Goal: Information Seeking & Learning: Find specific page/section

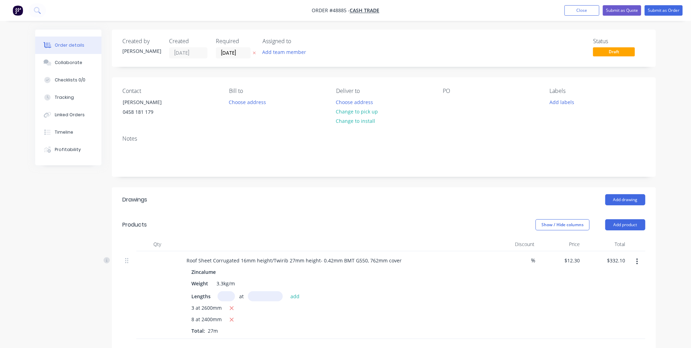
click at [16, 11] on img "button" at bounding box center [18, 10] width 10 height 10
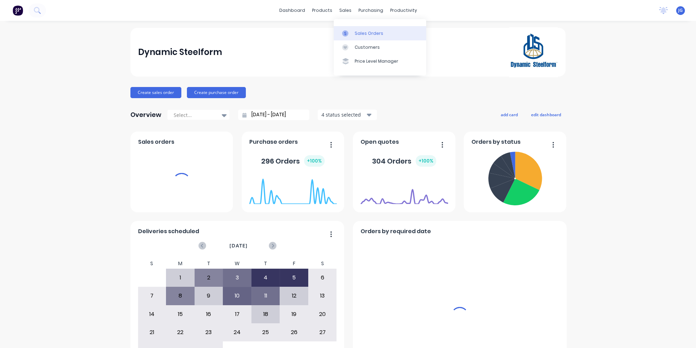
click at [350, 35] on div at bounding box center [347, 33] width 10 height 6
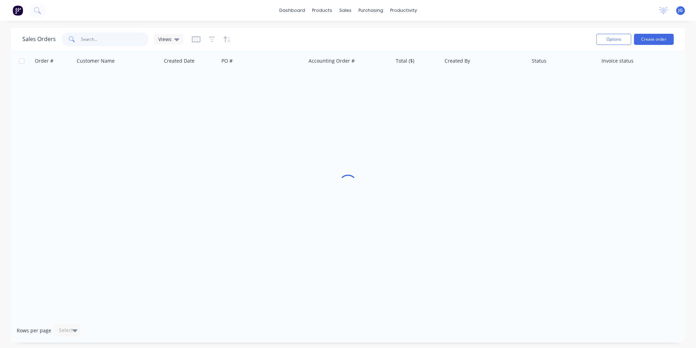
click at [91, 41] on input "text" at bounding box center [115, 39] width 68 height 14
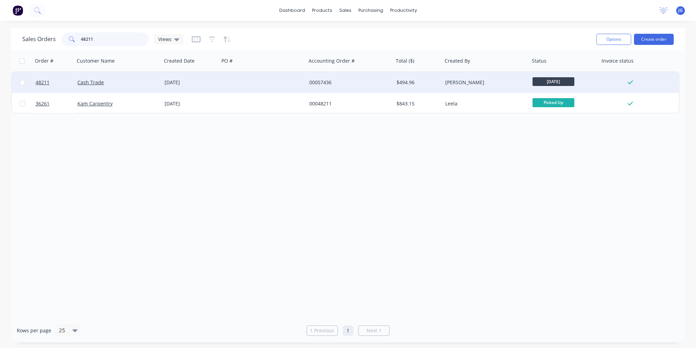
type input "48211"
click at [122, 86] on div "Cash Trade" at bounding box center [118, 82] width 87 height 21
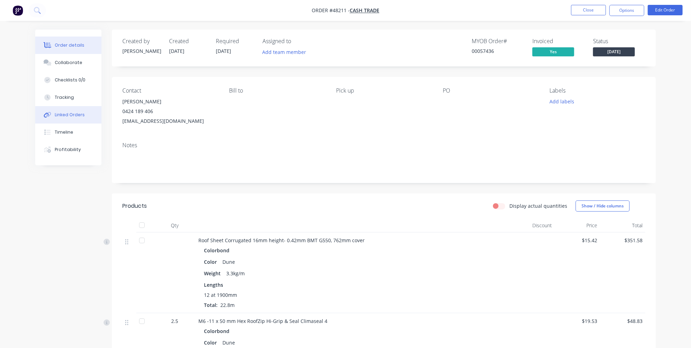
click at [86, 114] on button "Linked Orders" at bounding box center [68, 114] width 66 height 17
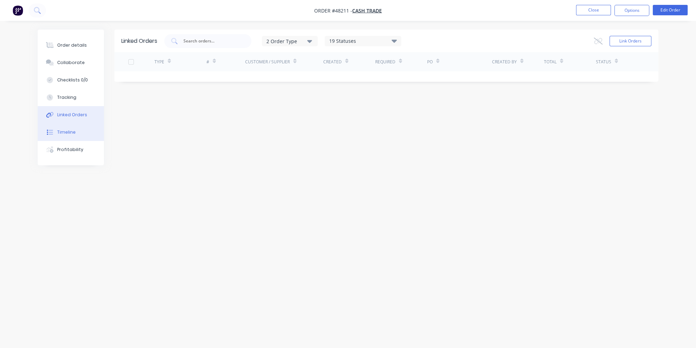
click at [74, 133] on div "Timeline" at bounding box center [66, 132] width 18 height 6
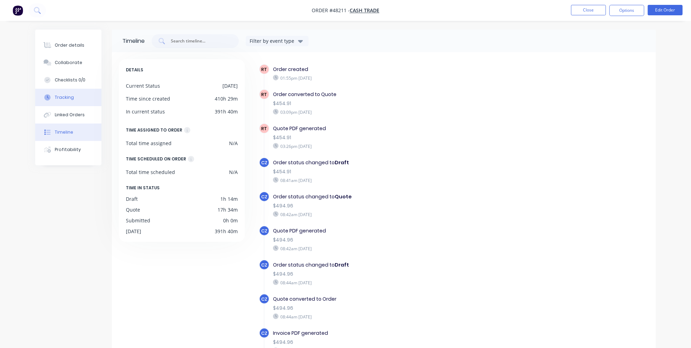
click at [66, 97] on div "Tracking" at bounding box center [64, 97] width 19 height 6
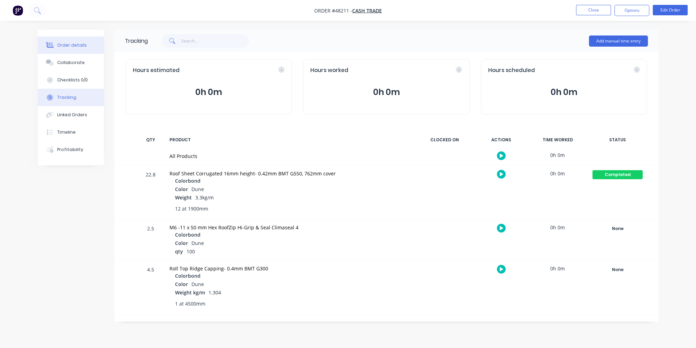
click at [68, 45] on div "Order details" at bounding box center [72, 45] width 30 height 6
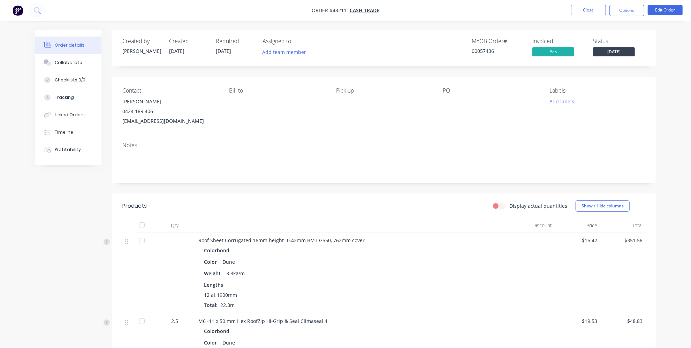
click at [484, 176] on div "Notes" at bounding box center [384, 160] width 544 height 47
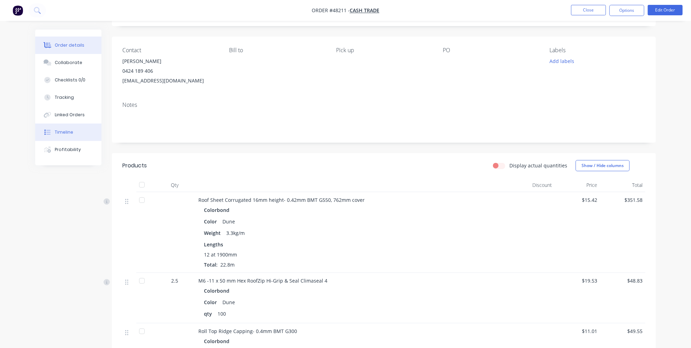
scroll to position [31, 0]
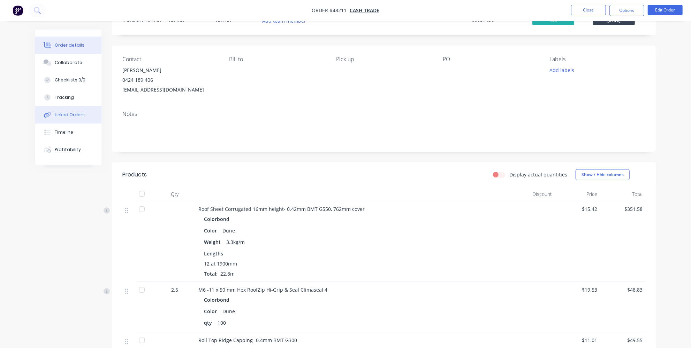
click at [72, 120] on button "Linked Orders" at bounding box center [68, 114] width 66 height 17
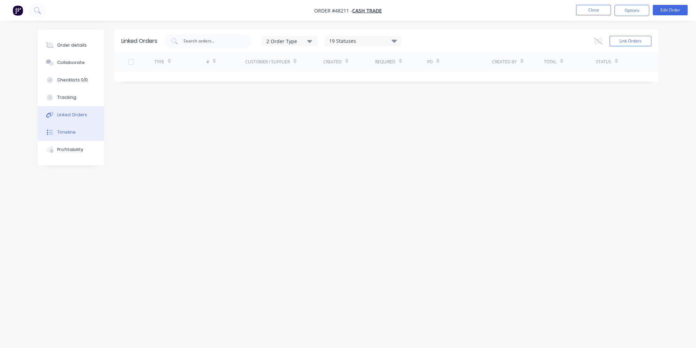
click at [85, 135] on button "Timeline" at bounding box center [71, 132] width 66 height 17
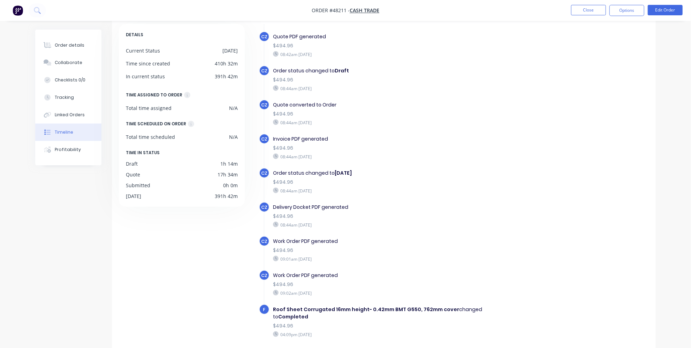
scroll to position [52, 0]
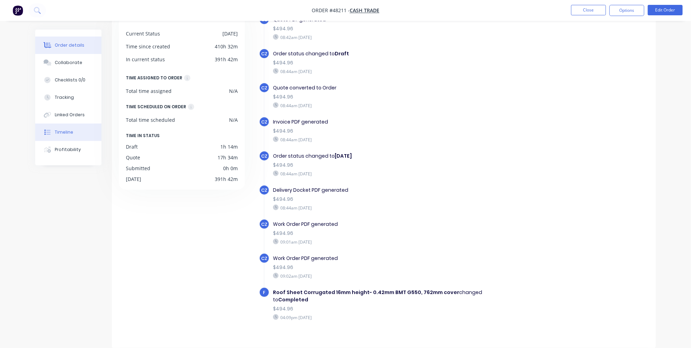
click at [71, 47] on div "Order details" at bounding box center [70, 45] width 30 height 6
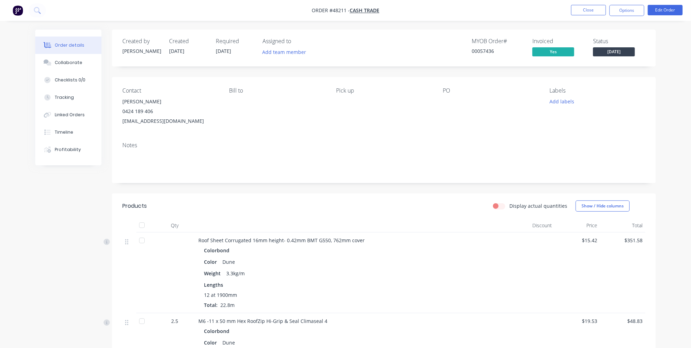
click at [618, 51] on span "Tuesday" at bounding box center [614, 51] width 42 height 9
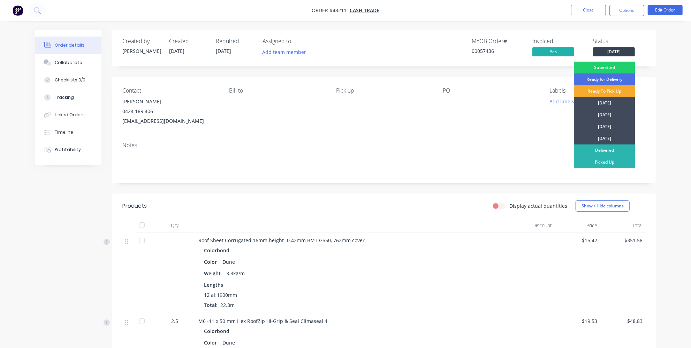
click at [598, 93] on div "Ready To Pick Up" at bounding box center [604, 91] width 61 height 12
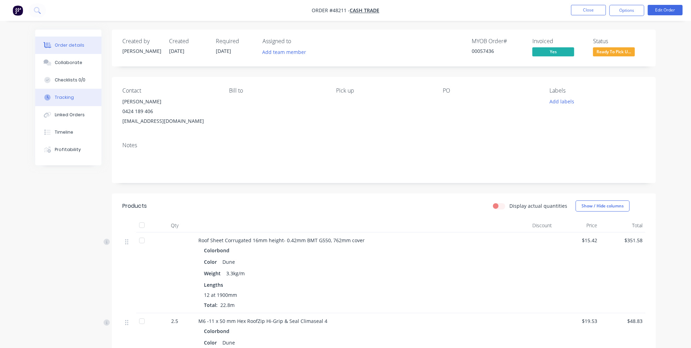
click at [68, 105] on button "Tracking" at bounding box center [68, 97] width 66 height 17
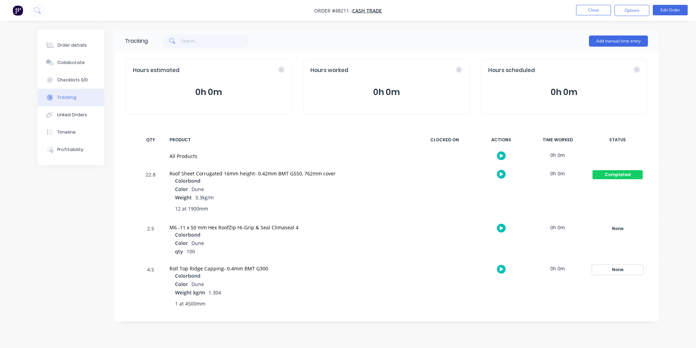
click at [625, 272] on div "None" at bounding box center [617, 270] width 50 height 9
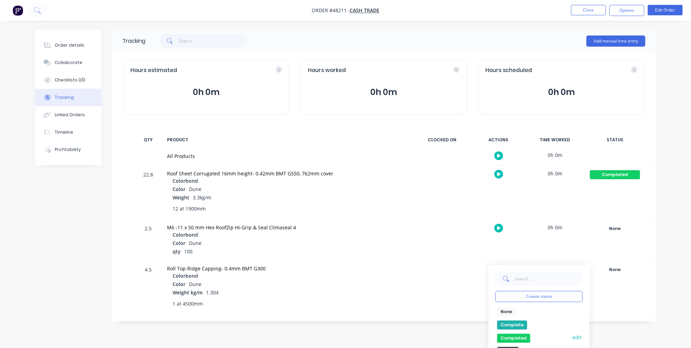
click at [510, 338] on button "Completed" at bounding box center [513, 338] width 33 height 9
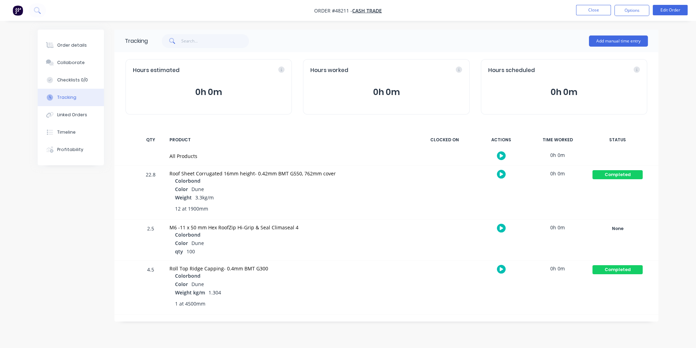
click at [660, 241] on div "Order details Collaborate Checklists 0/0 Tracking Linked Orders Timeline Profit…" at bounding box center [348, 176] width 634 height 292
click at [56, 39] on button "Order details" at bounding box center [71, 45] width 66 height 17
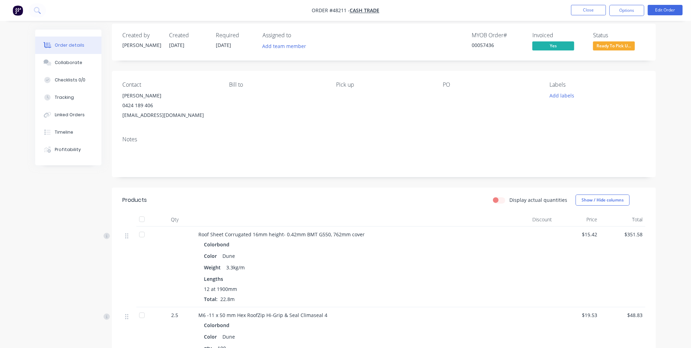
scroll to position [95, 0]
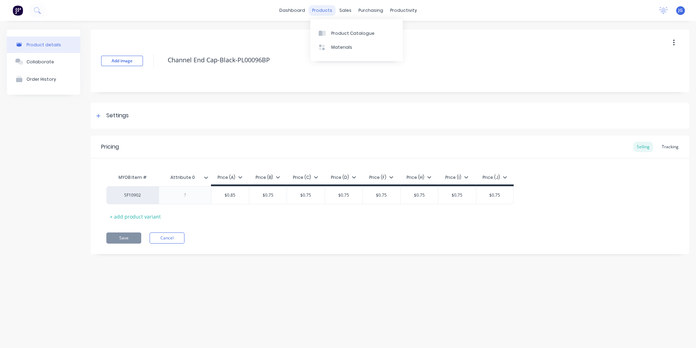
click at [327, 10] on div "products" at bounding box center [321, 10] width 27 height 10
click at [328, 37] on link "Product Catalogue" at bounding box center [356, 33] width 92 height 14
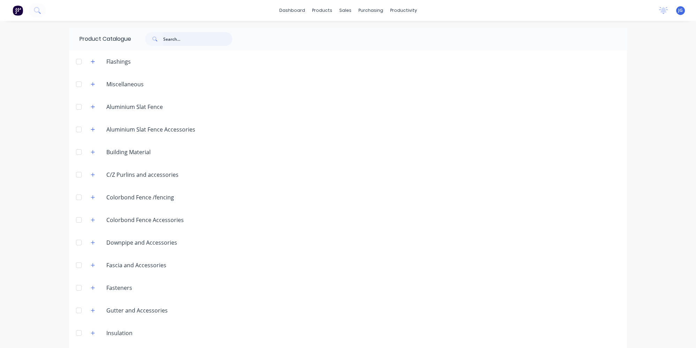
click at [172, 42] on input "text" at bounding box center [197, 39] width 69 height 14
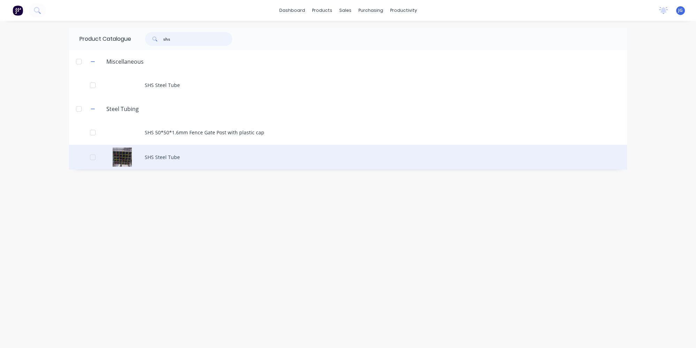
type input "shs"
click at [155, 156] on div "SHS Steel Tube" at bounding box center [348, 157] width 558 height 25
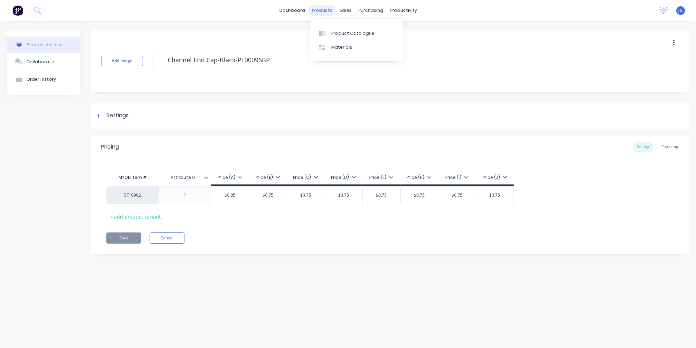
type textarea "x"
click at [328, 38] on link "Product Catalogue" at bounding box center [356, 33] width 92 height 14
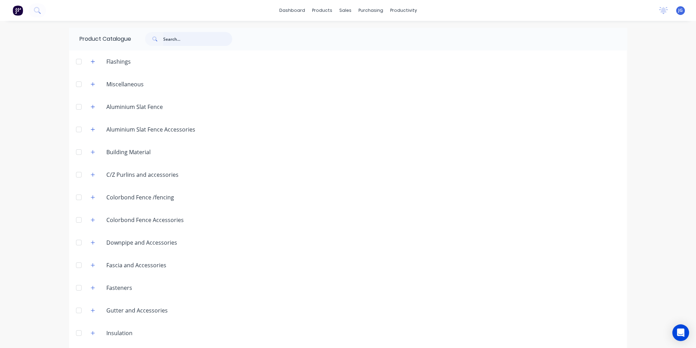
click at [192, 41] on input "text" at bounding box center [197, 39] width 69 height 14
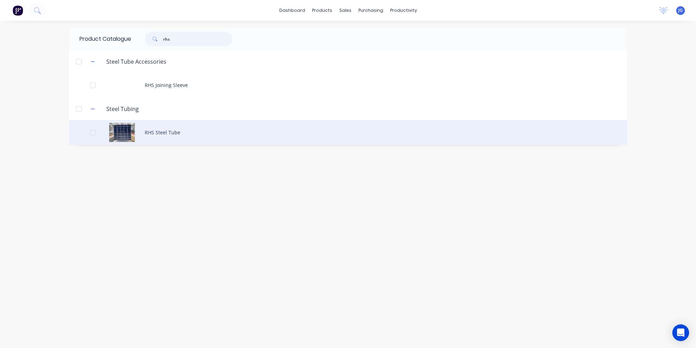
type input "rhs"
click at [152, 126] on div "RHS Steel Tube" at bounding box center [348, 132] width 558 height 25
